Goal: Connect with others: Connect with others

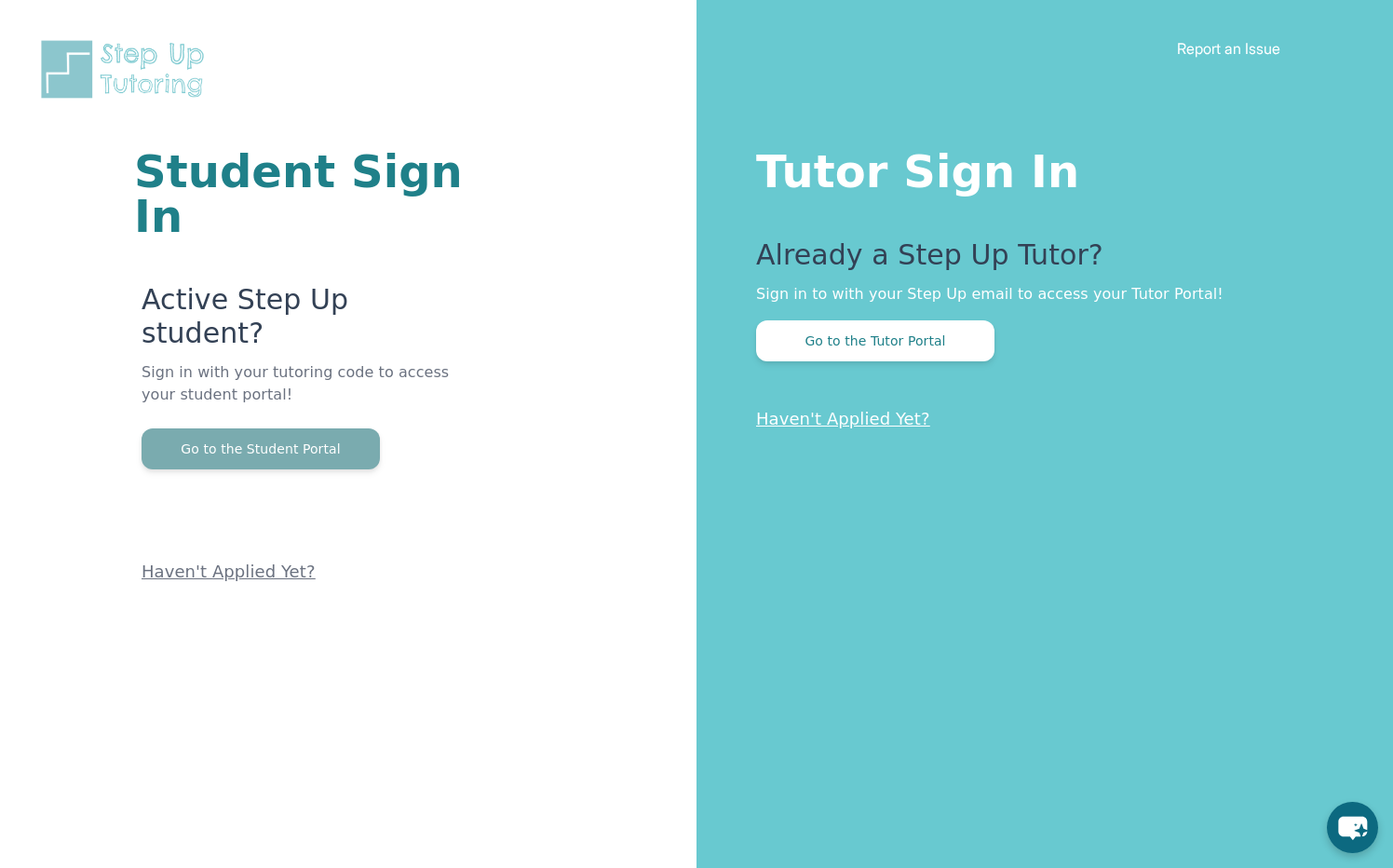
click at [313, 428] on button "Go to the Student Portal" at bounding box center [260, 449] width 239 height 41
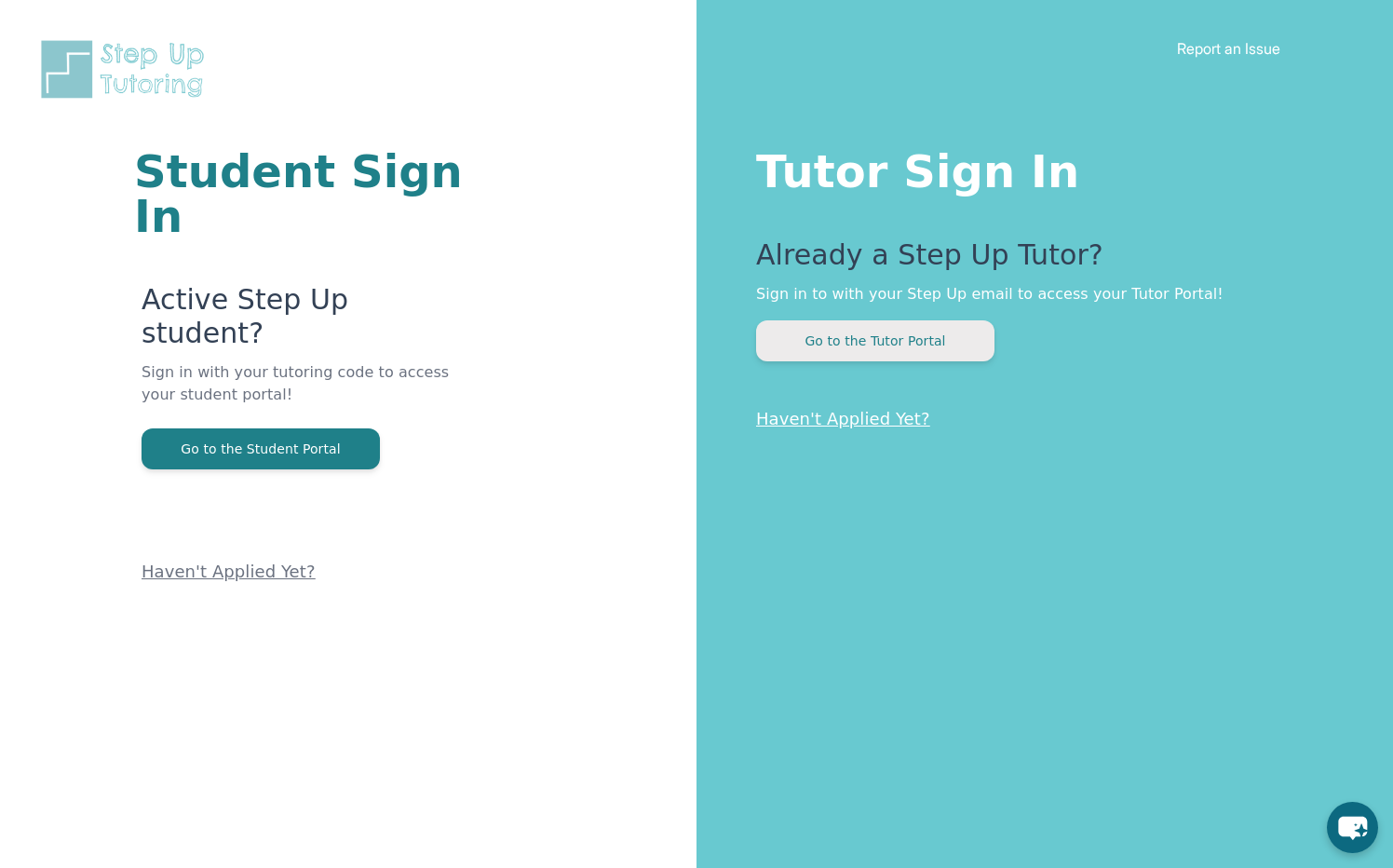
click at [961, 332] on button "Go to the Tutor Portal" at bounding box center [875, 341] width 239 height 41
click at [884, 351] on button "Go to the Tutor Portal" at bounding box center [875, 341] width 239 height 41
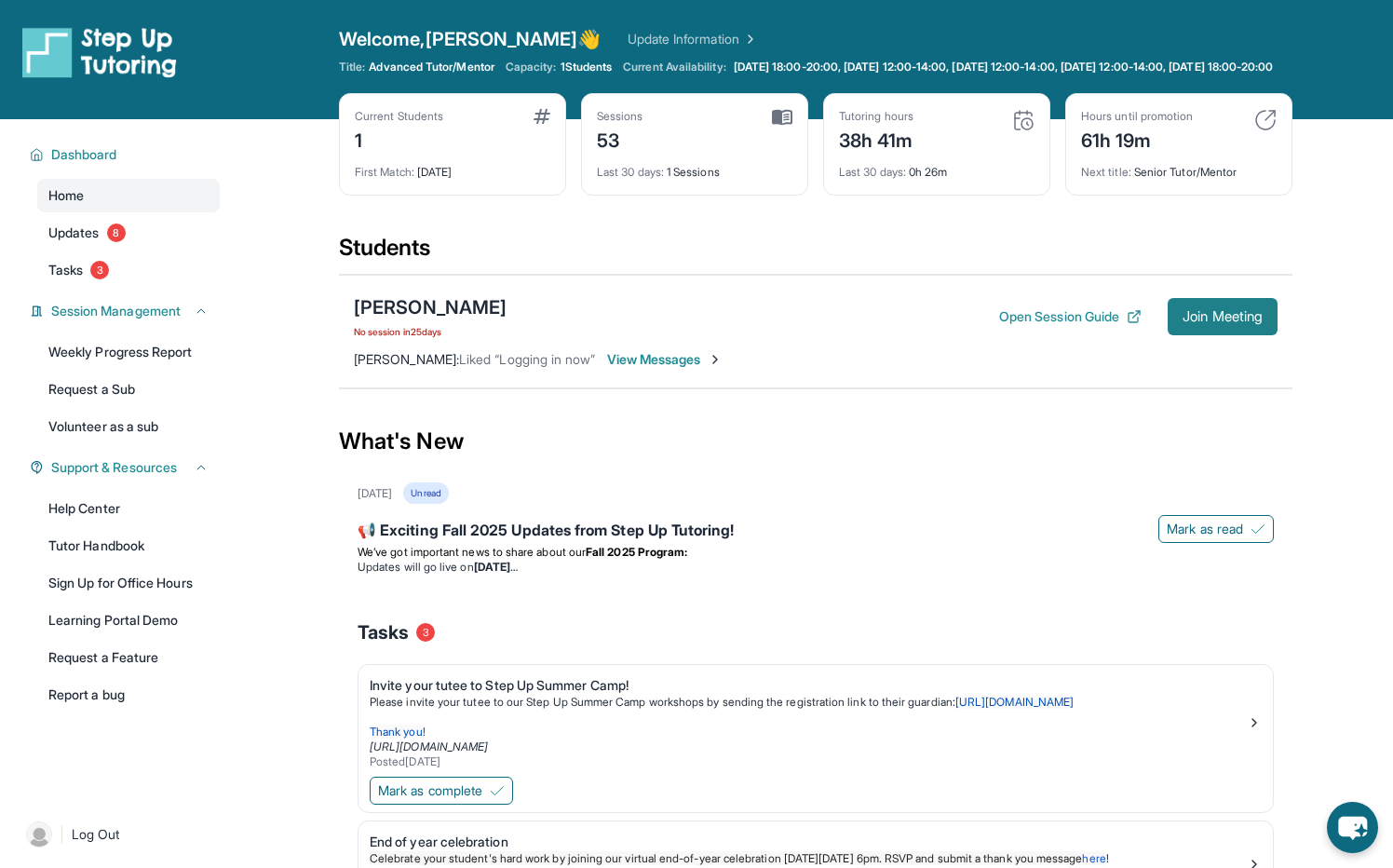
click at [1192, 322] on span "Join Meeting" at bounding box center [1223, 316] width 81 height 11
